Goal: Transaction & Acquisition: Purchase product/service

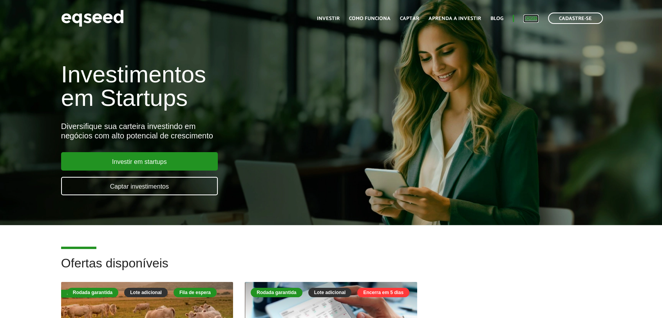
click at [526, 16] on link "Login" at bounding box center [530, 18] width 15 height 5
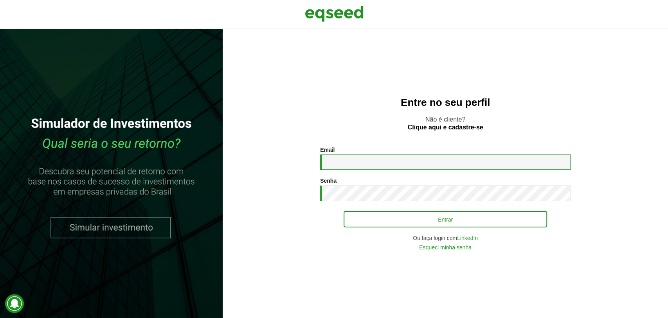
type input "**********"
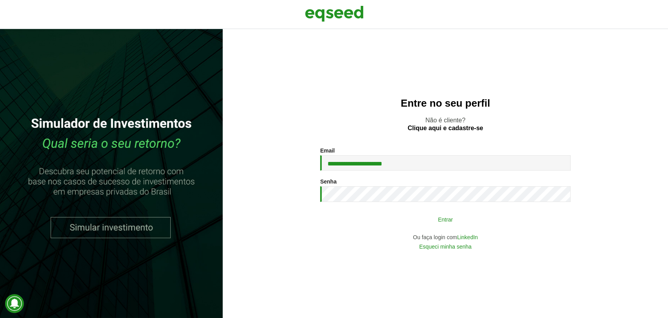
click at [521, 225] on button "Entrar" at bounding box center [446, 218] width 204 height 15
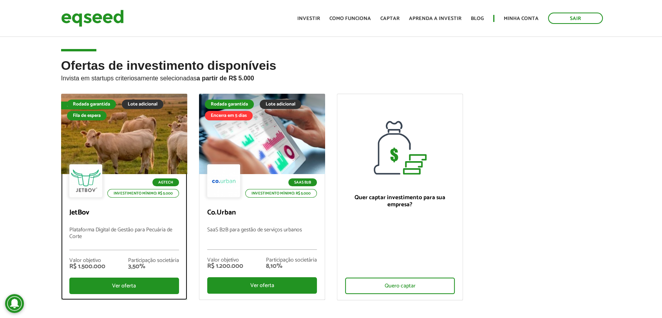
click at [99, 141] on div at bounding box center [124, 134] width 151 height 96
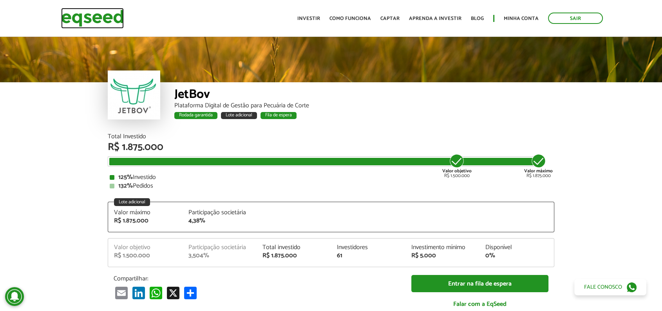
click at [99, 20] on img at bounding box center [92, 18] width 63 height 21
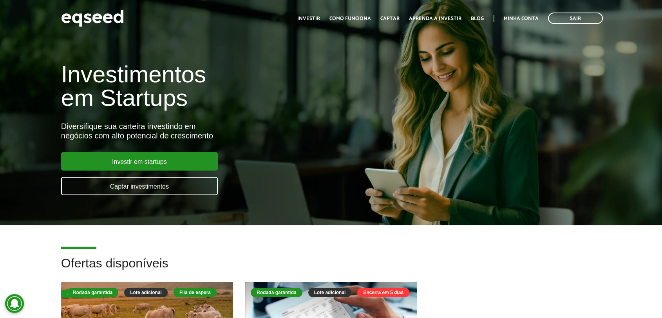
click at [370, 194] on div "Investimentos em Startups Diversifique sua carteira investindo em negócios com …" at bounding box center [220, 124] width 331 height 154
